Goal: Task Accomplishment & Management: Use online tool/utility

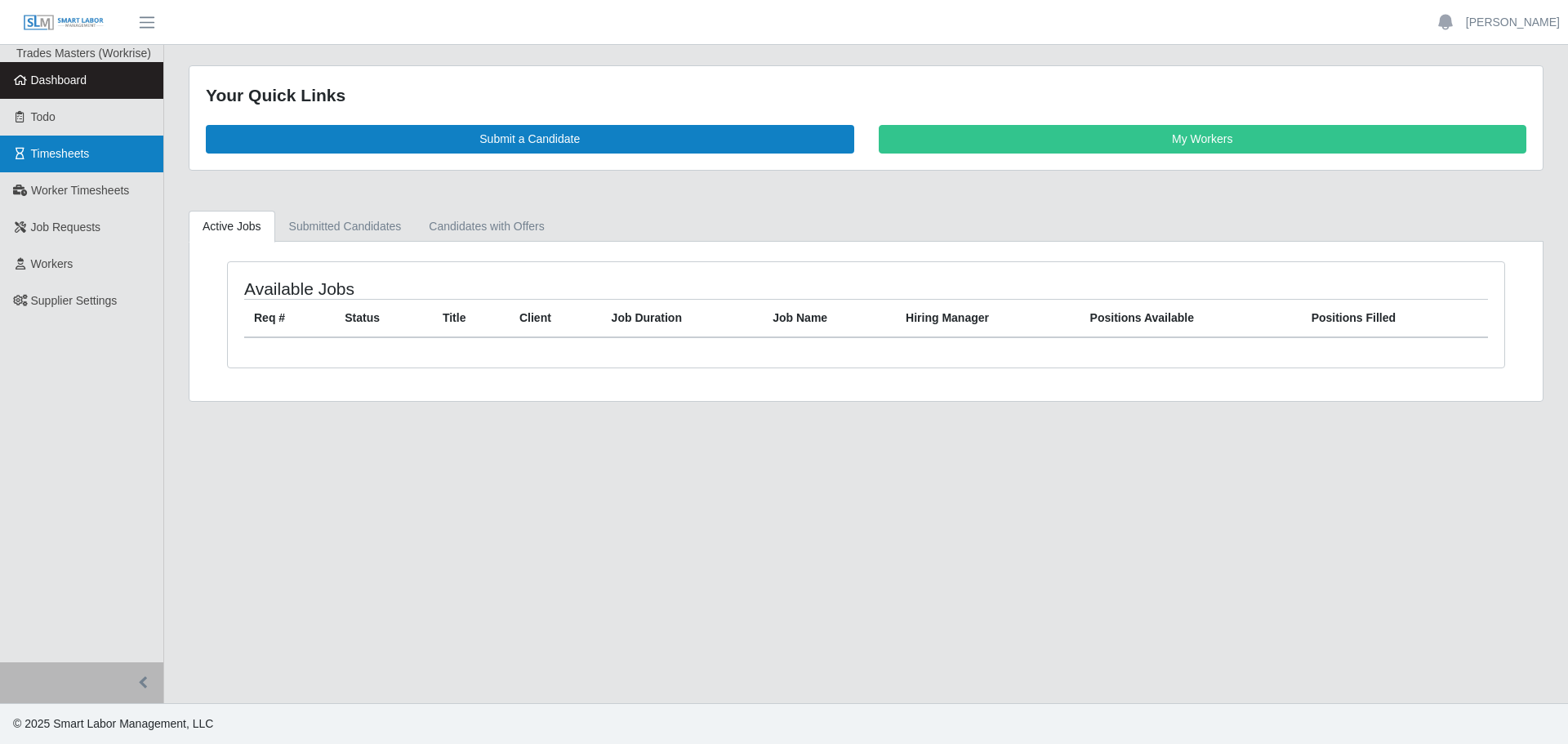
click at [61, 167] on link "Timesheets" at bounding box center [82, 153] width 164 height 37
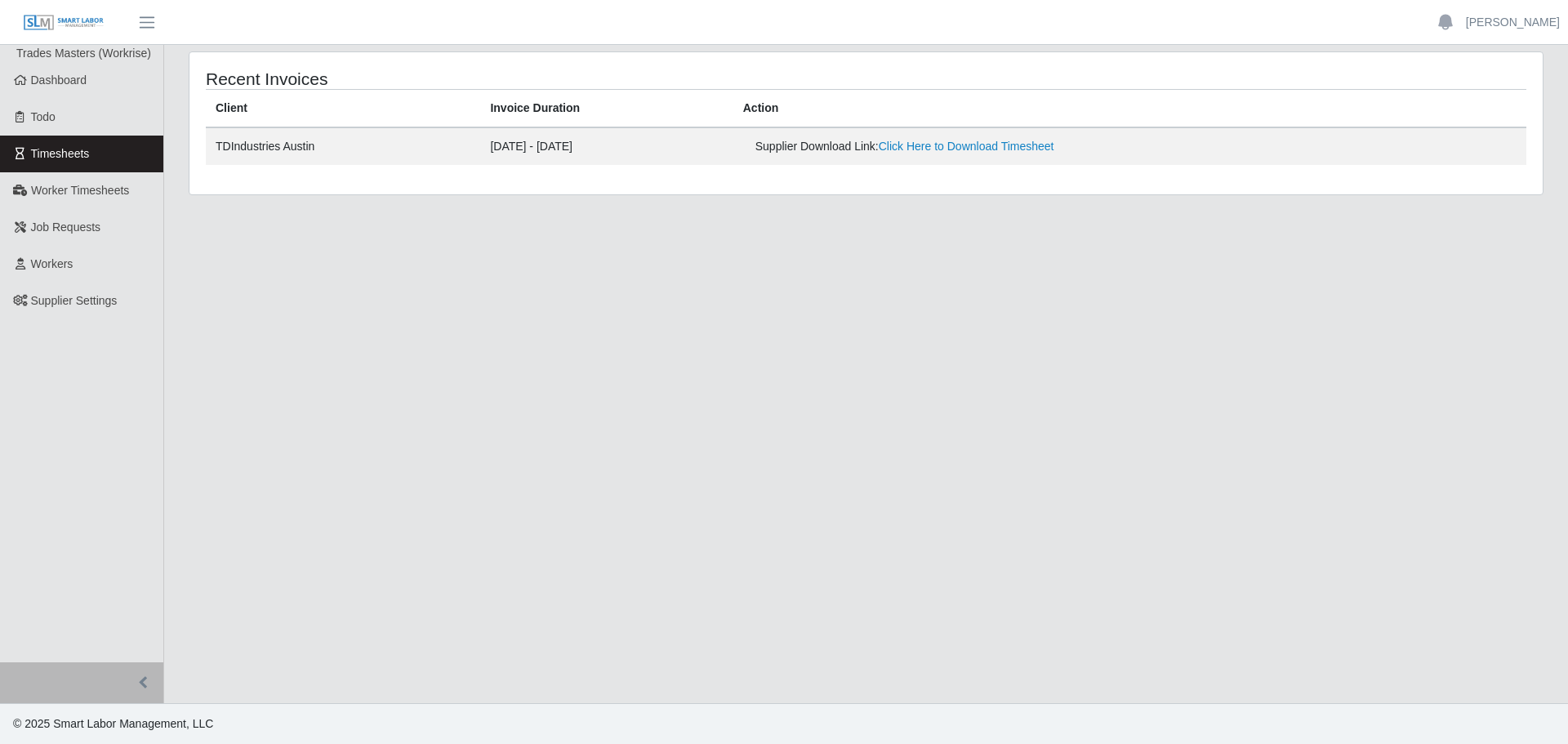
drag, startPoint x: 680, startPoint y: 487, endPoint x: 614, endPoint y: 431, distance: 86.6
click at [680, 486] on main "Recent Invoices Client Invoice Duration Action TDIndustries Austin 09/01/2025 -…" at bounding box center [866, 374] width 1404 height 658
click at [1534, 17] on link "[PERSON_NAME]" at bounding box center [1513, 22] width 94 height 17
click at [1470, 113] on link "Logout" at bounding box center [1493, 113] width 147 height 34
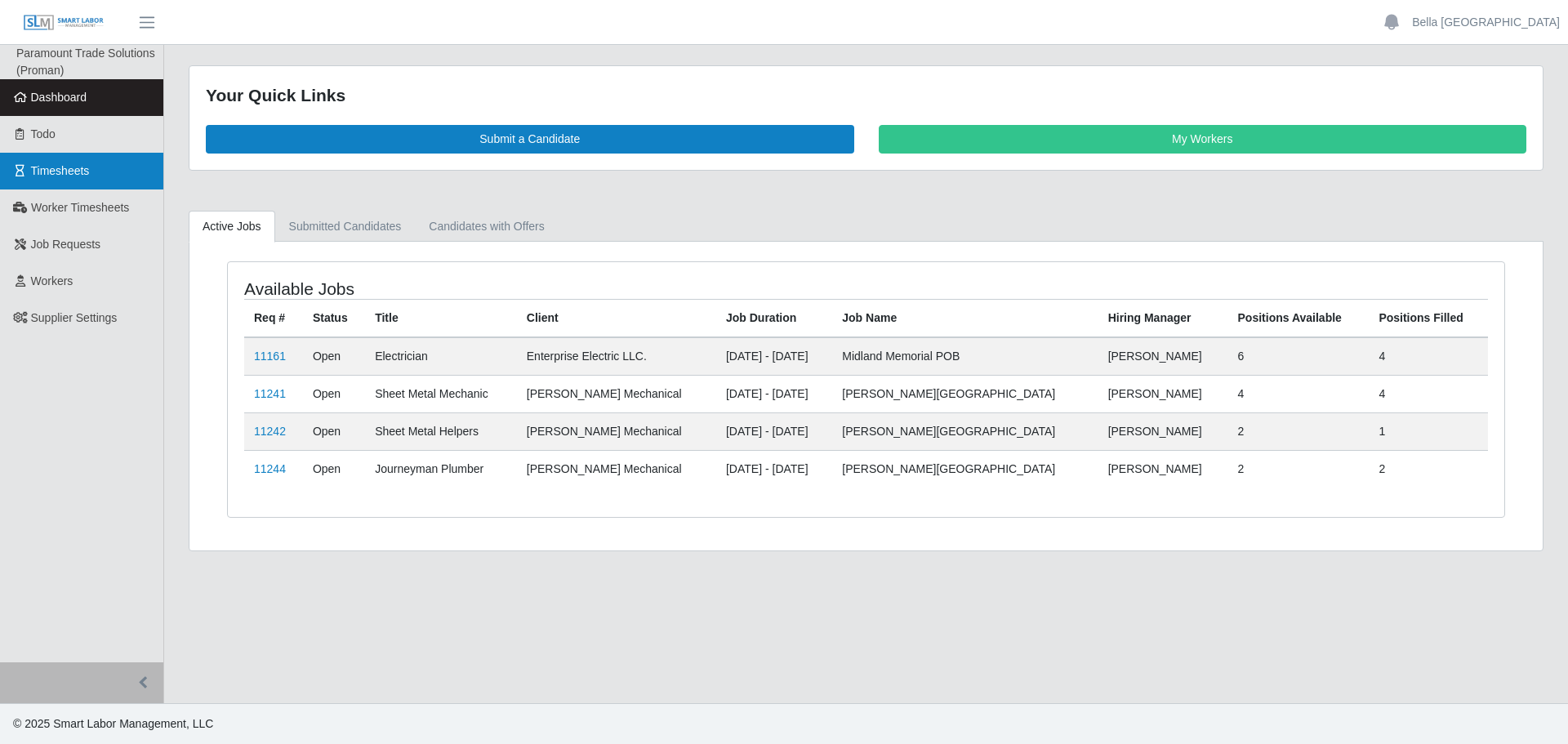
click at [61, 172] on span "Timesheets" at bounding box center [60, 170] width 59 height 13
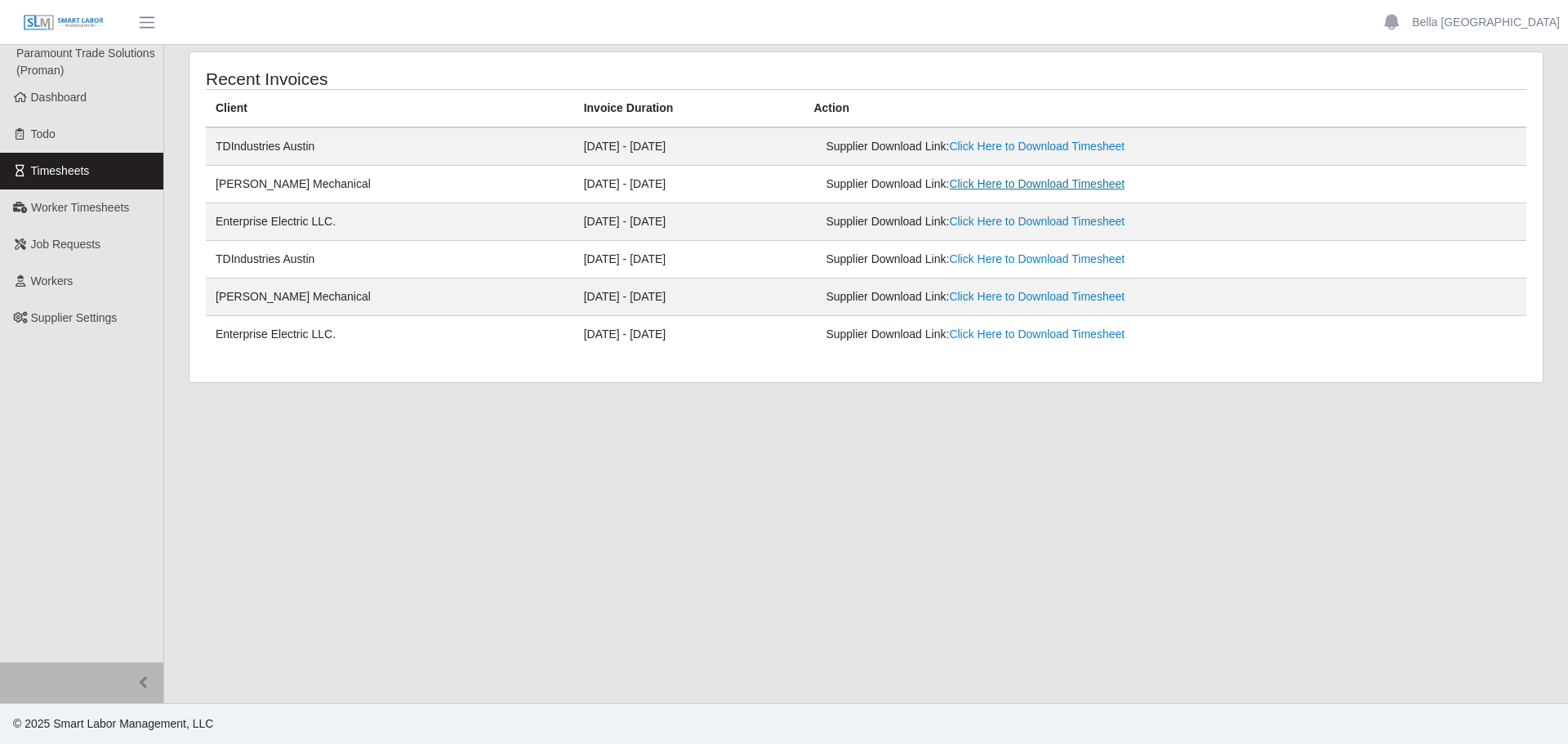
click at [1029, 184] on link "Click Here to Download Timesheet" at bounding box center [1036, 183] width 176 height 13
click at [1027, 225] on link "Click Here to Download Timesheet" at bounding box center [1036, 221] width 176 height 13
